Goal: Task Accomplishment & Management: Complete application form

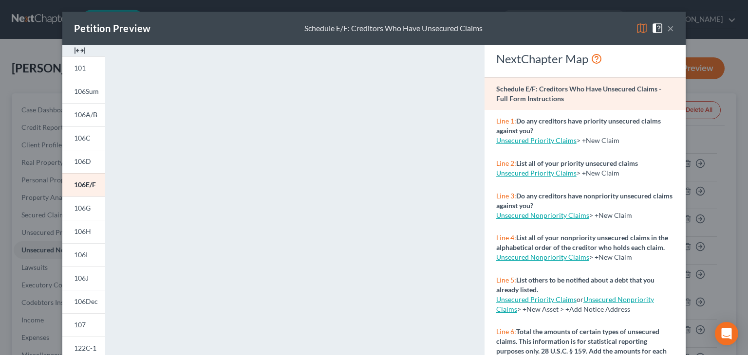
click at [667, 27] on button "×" at bounding box center [670, 28] width 7 height 12
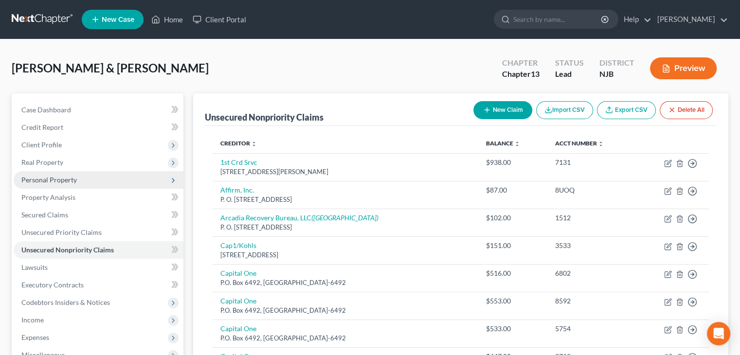
click at [47, 176] on span "Personal Property" at bounding box center [48, 180] width 55 height 8
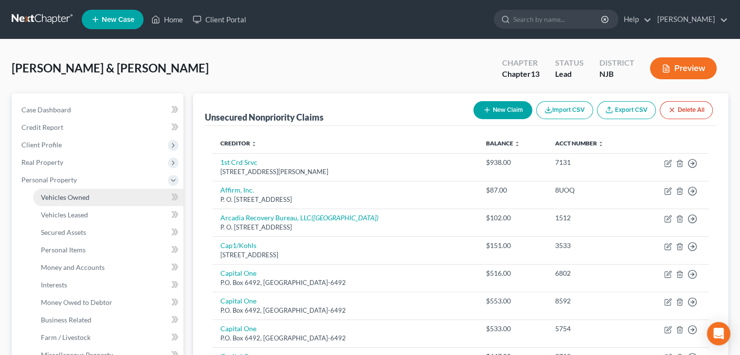
click at [64, 197] on span "Vehicles Owned" at bounding box center [65, 197] width 49 height 8
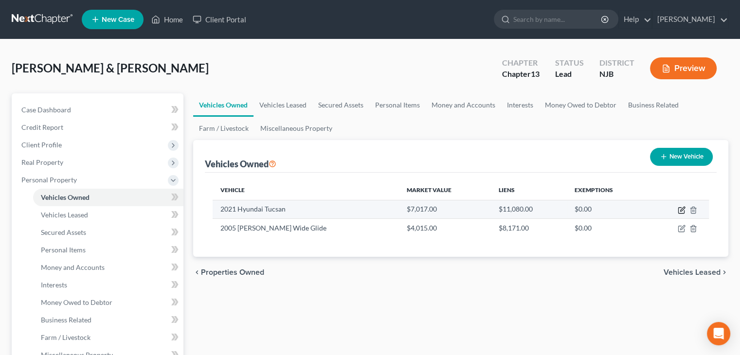
click at [680, 209] on icon "button" at bounding box center [682, 210] width 8 height 8
select select "0"
select select "5"
select select "3"
select select "1"
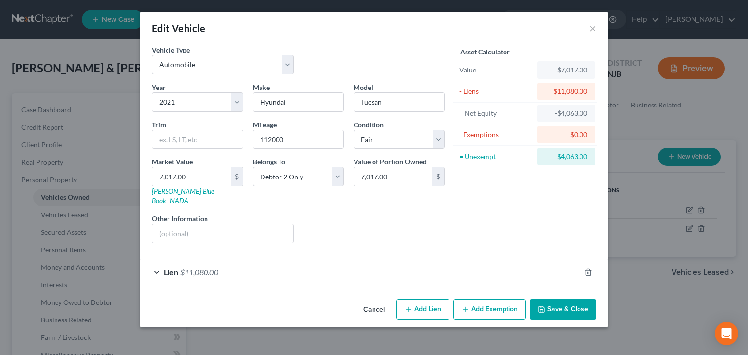
click at [164, 268] on span "Lien" at bounding box center [171, 272] width 15 height 9
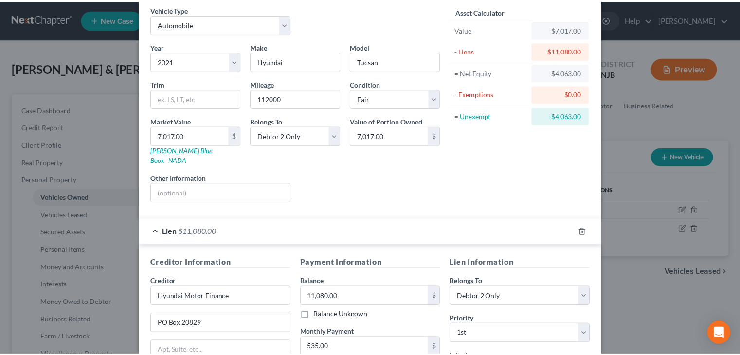
scroll to position [175, 0]
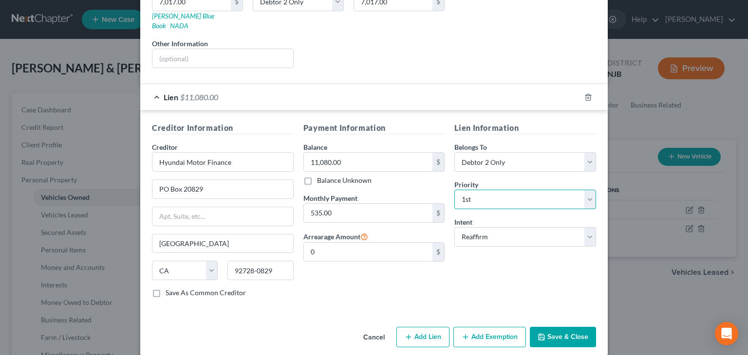
drag, startPoint x: 586, startPoint y: 188, endPoint x: 580, endPoint y: 186, distance: 5.5
click at [586, 190] on select "Select 1st 2nd 3rd 4th 5th 6th 7th 8th 9th 10th 11th 12th 13th 14th 15th 16th 1…" at bounding box center [525, 199] width 142 height 19
click at [524, 264] on div "Lien Information Belongs To * Select Debtor 1 Only Debtor 2 Only Debtor 1 And D…" at bounding box center [524, 214] width 151 height 184
click at [587, 227] on select "Select Surrender Redeem Reaffirm Avoid Other" at bounding box center [525, 236] width 142 height 19
select select "0"
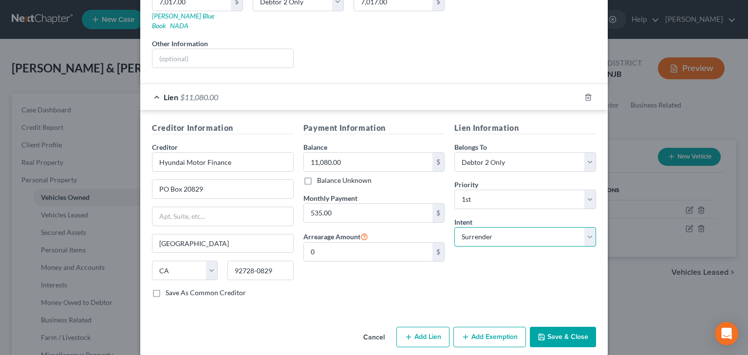
click at [454, 227] on select "Select Surrender Redeem Reaffirm Avoid Other" at bounding box center [525, 236] width 142 height 19
click at [572, 327] on button "Save & Close" at bounding box center [563, 337] width 66 height 20
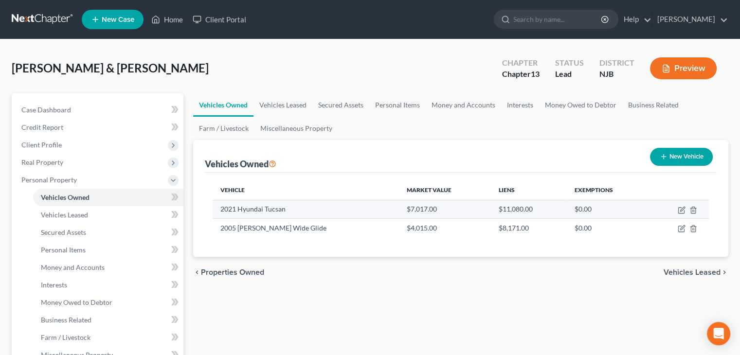
click at [227, 210] on td "2021 Hyundai Tucsan" at bounding box center [306, 209] width 186 height 18
click at [279, 211] on td "2021 Hyundai Tucsan" at bounding box center [306, 209] width 186 height 18
click at [681, 209] on icon "button" at bounding box center [682, 209] width 4 height 4
select select "0"
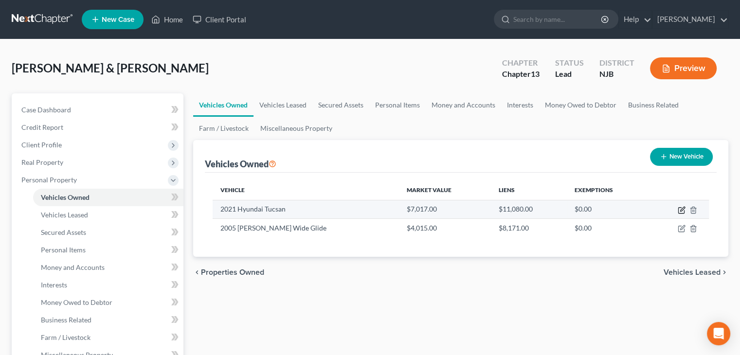
select select "5"
select select "3"
select select "1"
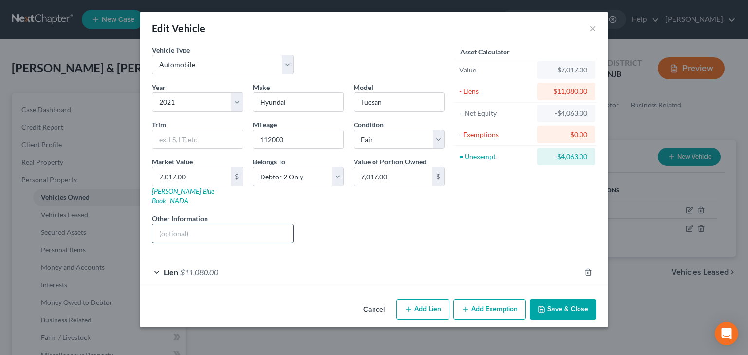
click at [171, 225] on input "text" at bounding box center [222, 233] width 141 height 18
type input "Off road -Uninsured"
click at [569, 299] on button "Save & Close" at bounding box center [563, 309] width 66 height 20
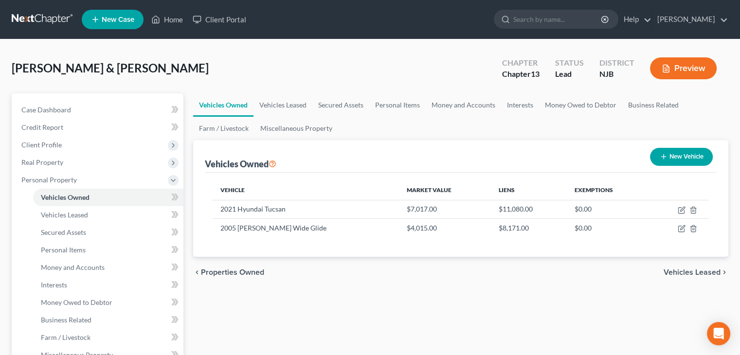
scroll to position [311, 0]
